Goal: Information Seeking & Learning: Check status

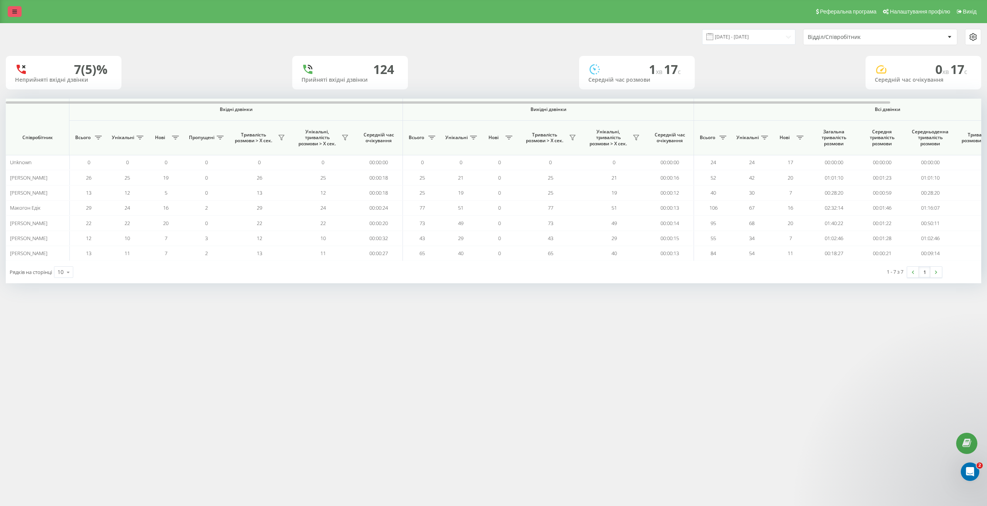
click at [13, 14] on link at bounding box center [15, 11] width 14 height 11
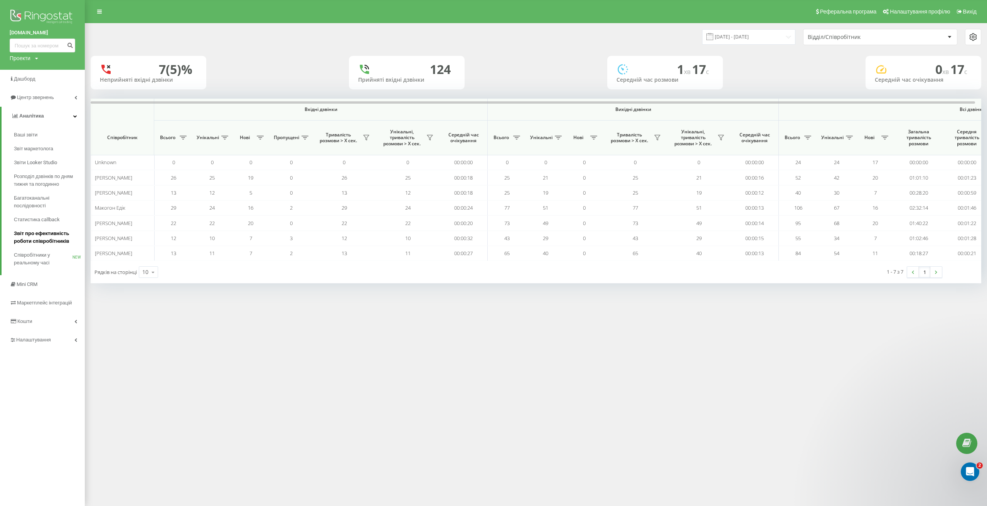
click at [51, 241] on span "Звіт про ефективність роботи співробітників" at bounding box center [47, 237] width 67 height 15
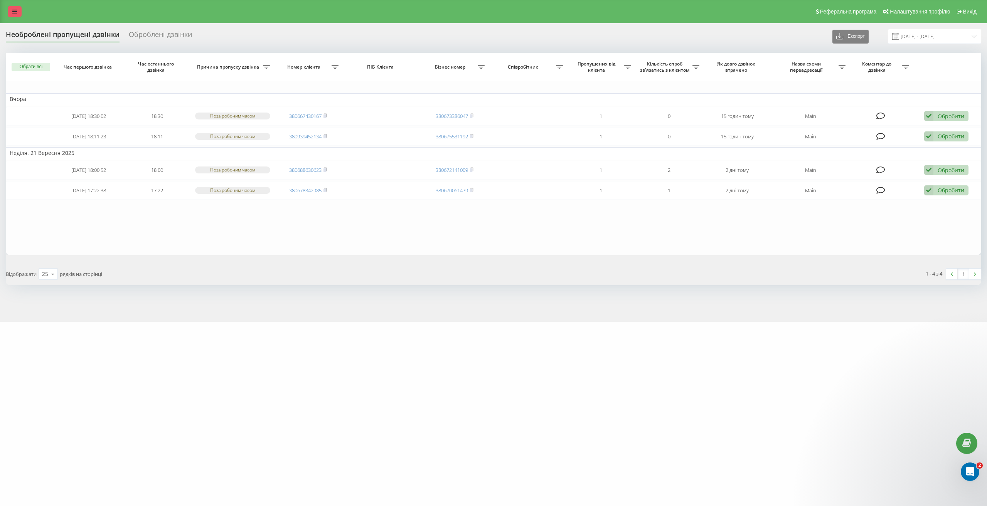
click at [14, 7] on link at bounding box center [15, 11] width 14 height 11
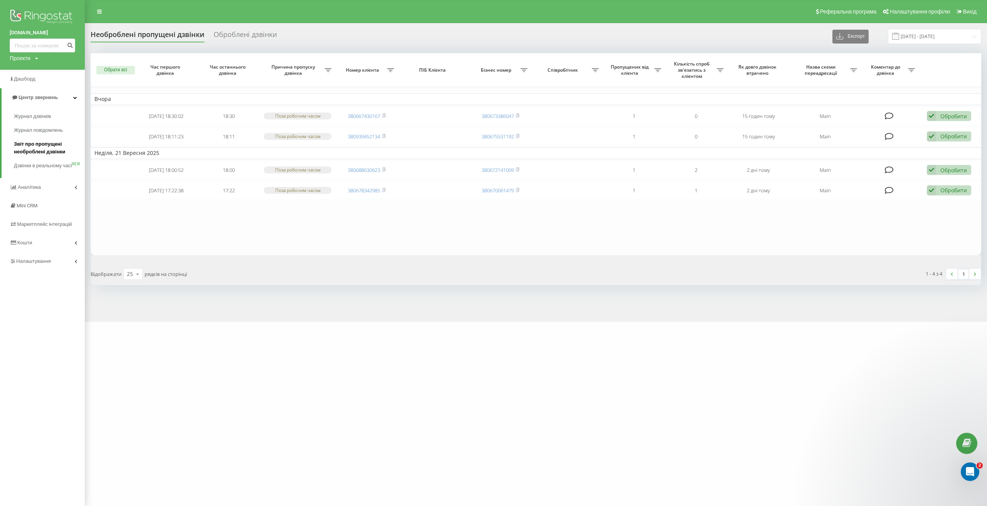
click at [57, 149] on span "Звіт про пропущені необроблені дзвінки" at bounding box center [47, 147] width 67 height 15
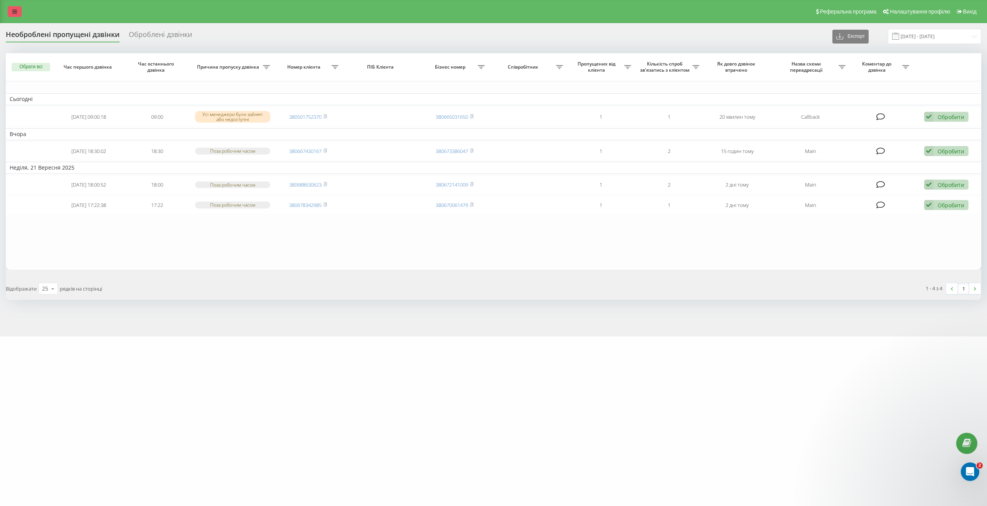
click at [17, 11] on icon at bounding box center [14, 11] width 5 height 5
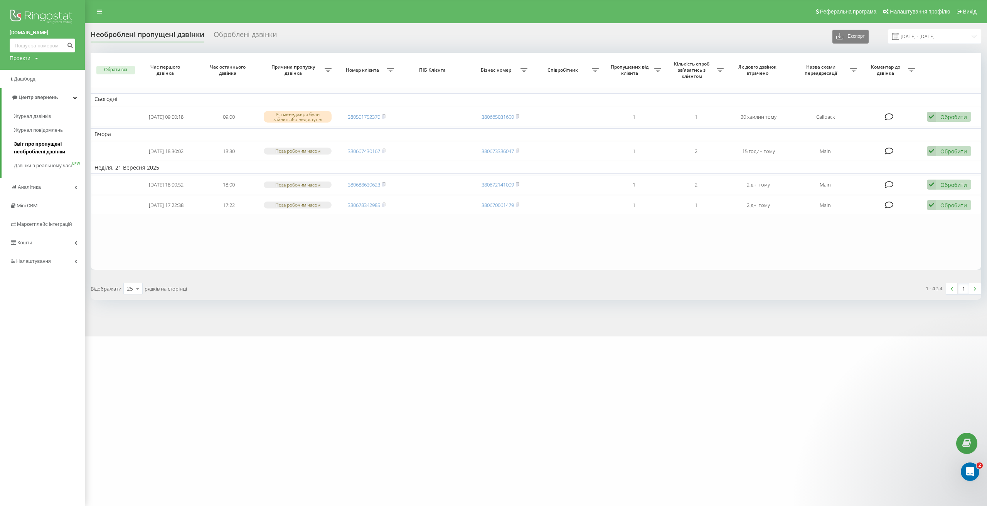
click at [56, 150] on span "Звіт про пропущені необроблені дзвінки" at bounding box center [47, 147] width 67 height 15
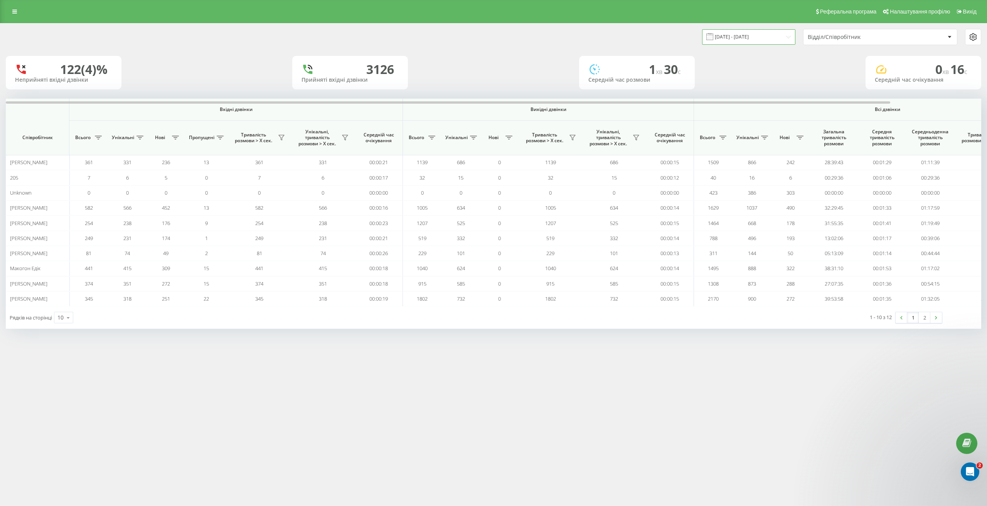
click at [755, 37] on input "23.08.2025 - 23.09.2025" at bounding box center [748, 36] width 93 height 15
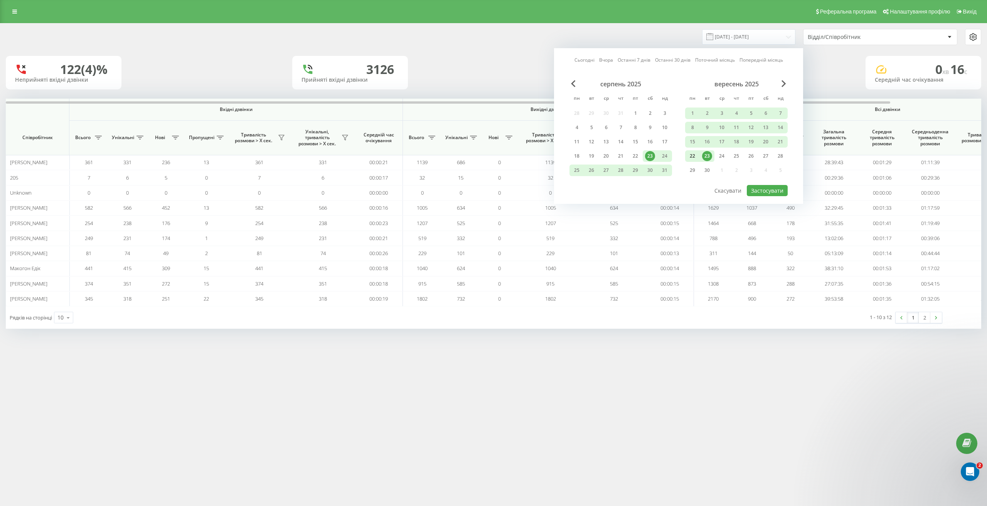
click at [695, 156] on div "22" at bounding box center [692, 156] width 10 height 10
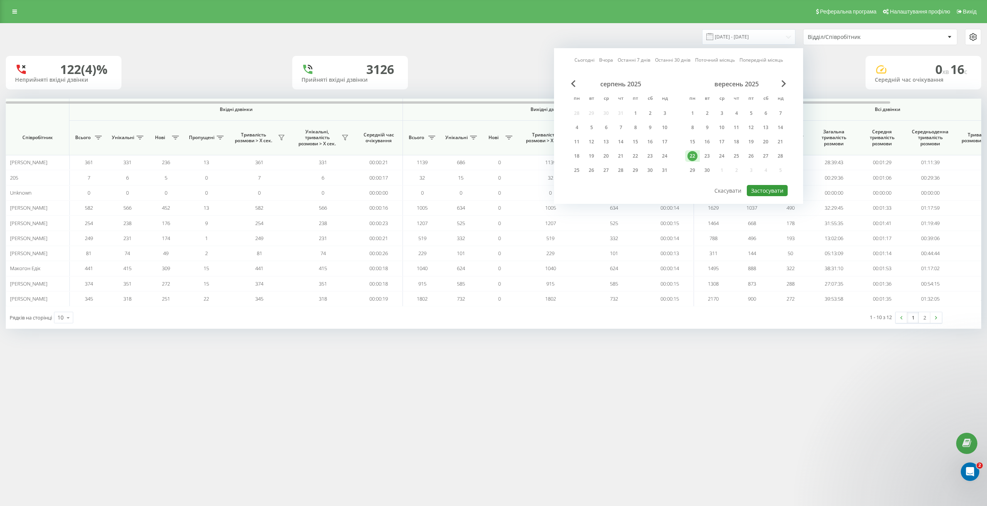
click at [763, 188] on button "Застосувати" at bounding box center [767, 190] width 41 height 11
type input "22.09.2025 - 22.09.2025"
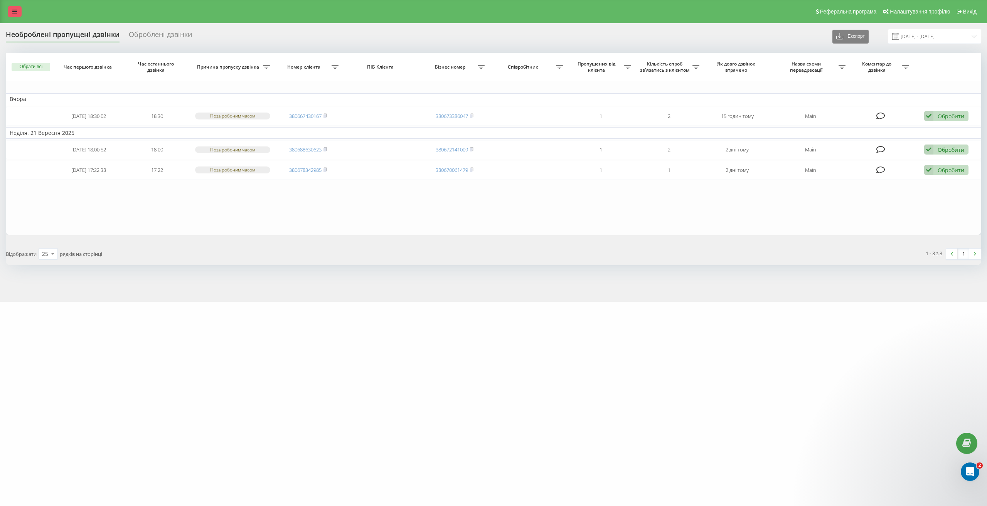
click at [13, 9] on icon at bounding box center [14, 11] width 5 height 5
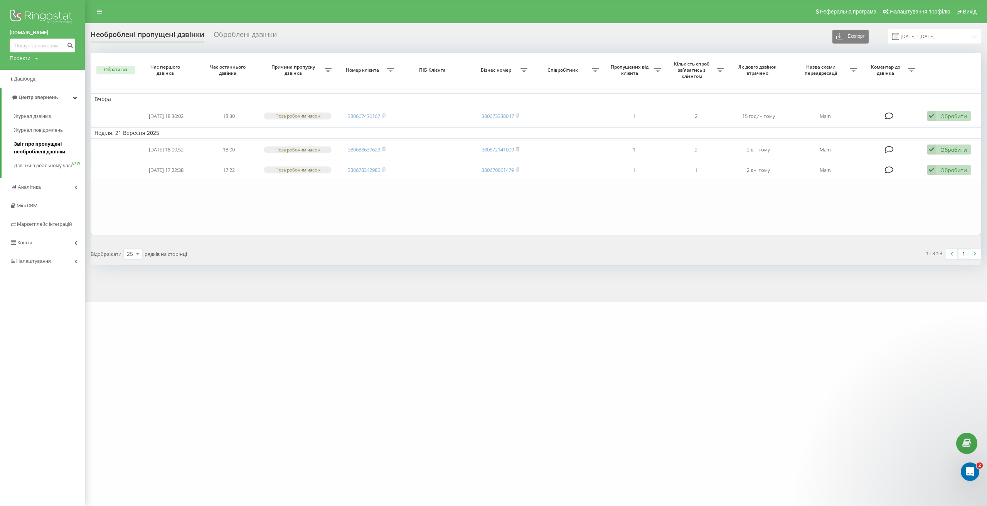
click at [60, 151] on span "Звіт про пропущені необроблені дзвінки" at bounding box center [47, 147] width 67 height 15
